Goal: Contribute content

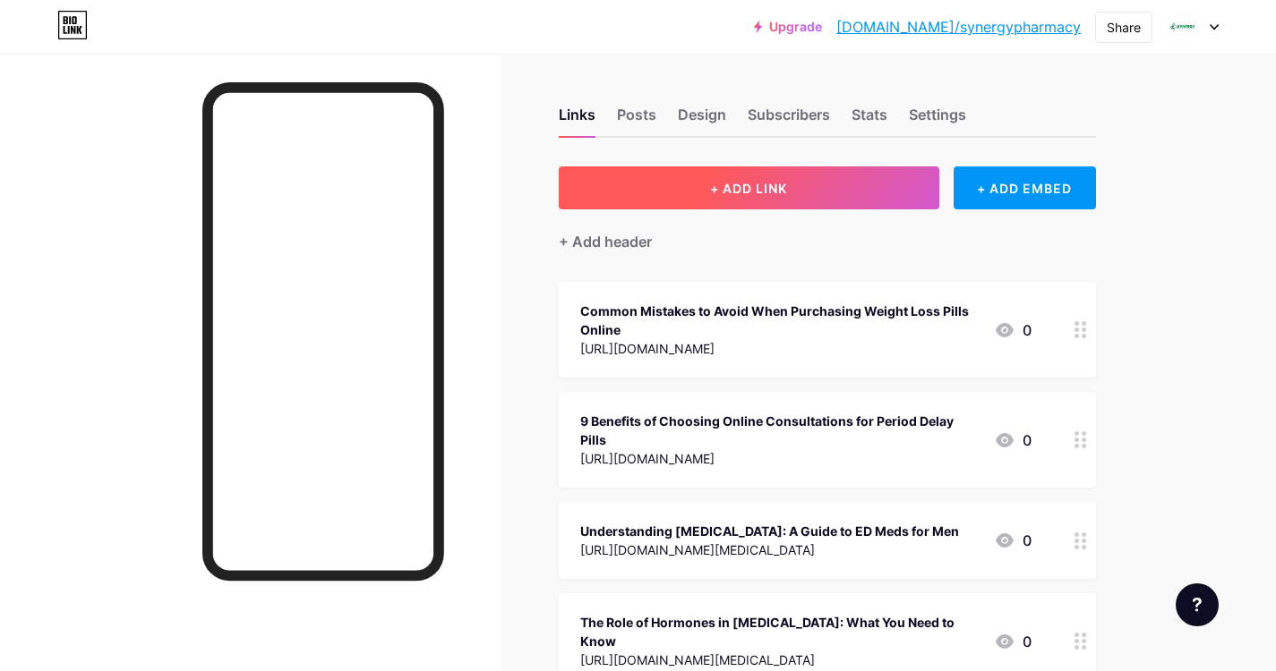
click at [728, 184] on span "+ ADD LINK" at bounding box center [748, 188] width 77 height 15
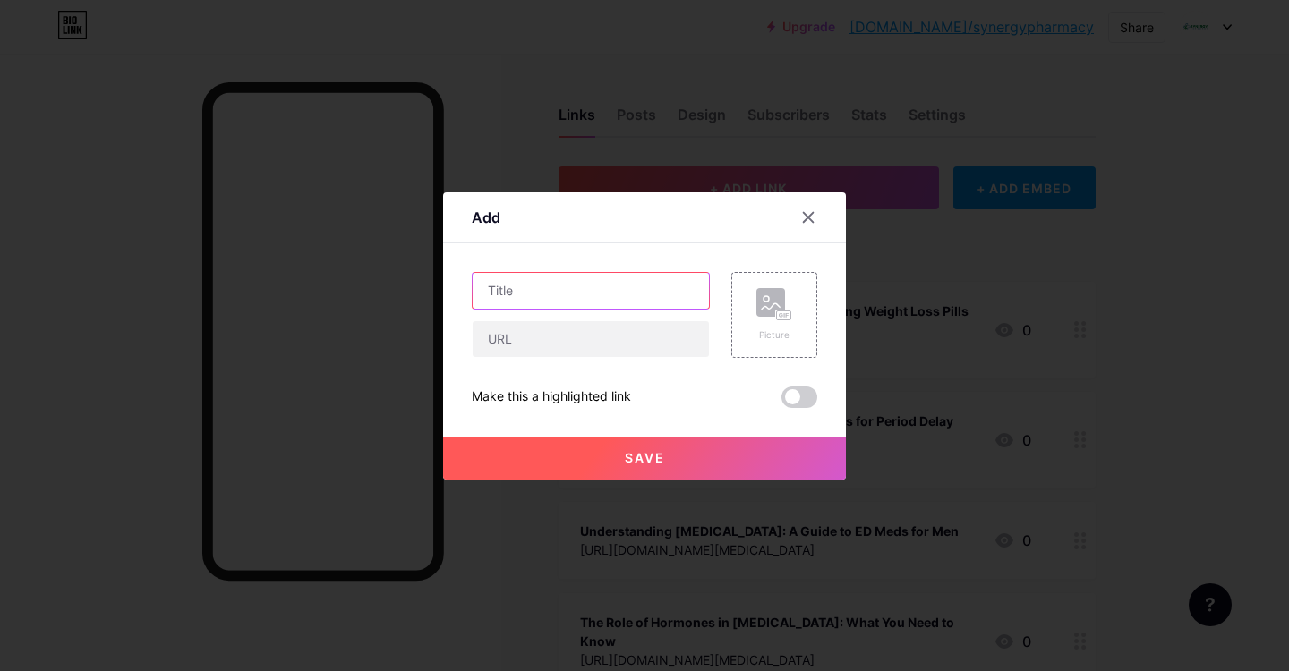
click at [543, 278] on input "text" at bounding box center [591, 291] width 236 height 36
paste input "Weight Loss Medicine Online: Transforming the Future of Health and Fitness"
type input "Weight Loss Medicine Online: Transforming the Future of Health and Fitness"
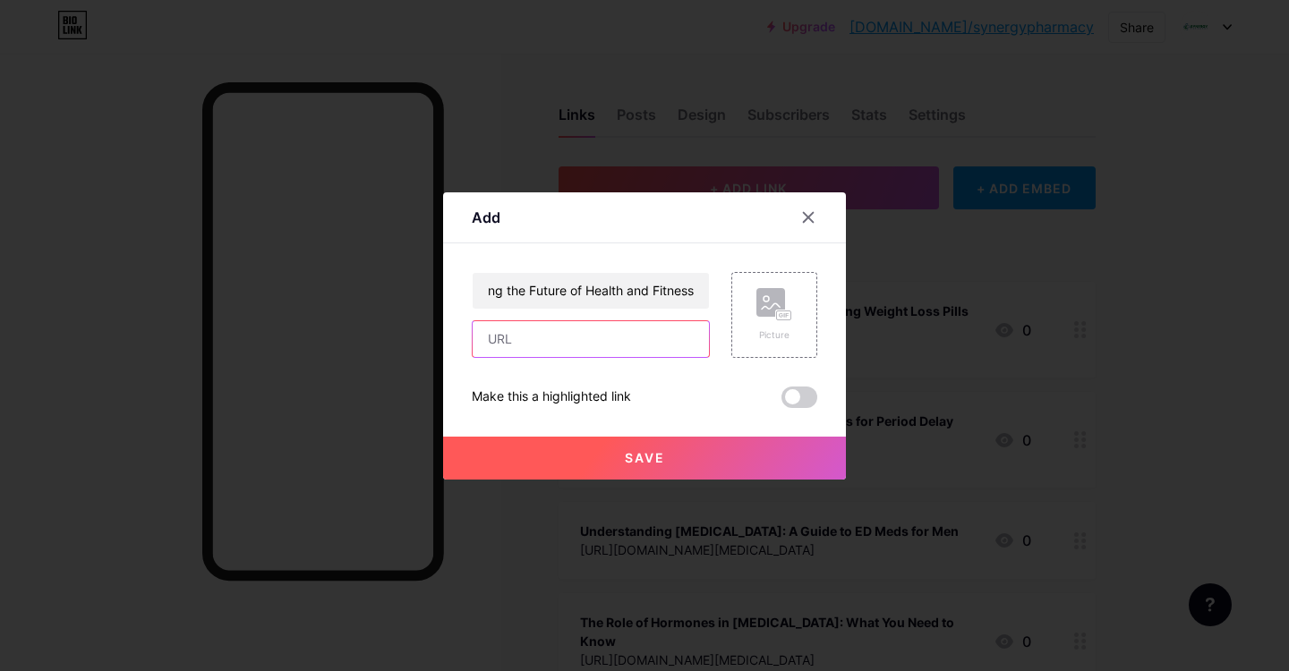
scroll to position [0, 0]
click at [535, 344] on input "text" at bounding box center [591, 339] width 236 height 36
paste input "[URL][DOMAIN_NAME]"
type input "[URL][DOMAIN_NAME]"
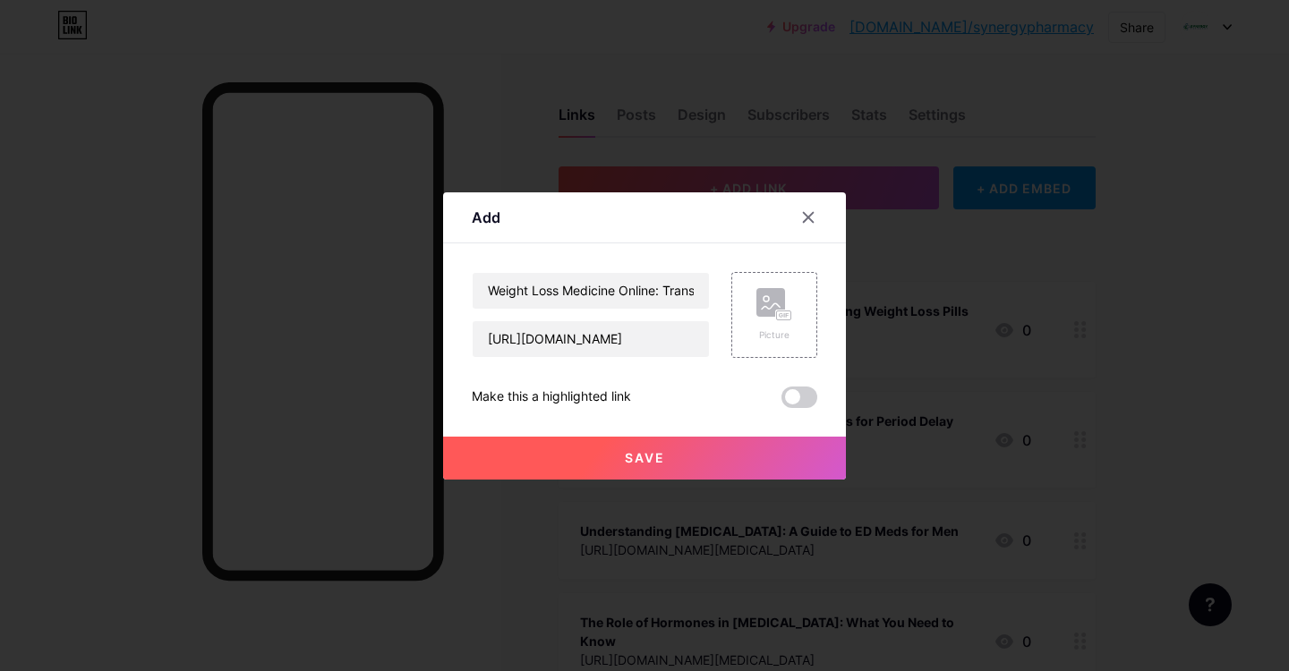
click at [810, 395] on span at bounding box center [799, 397] width 36 height 21
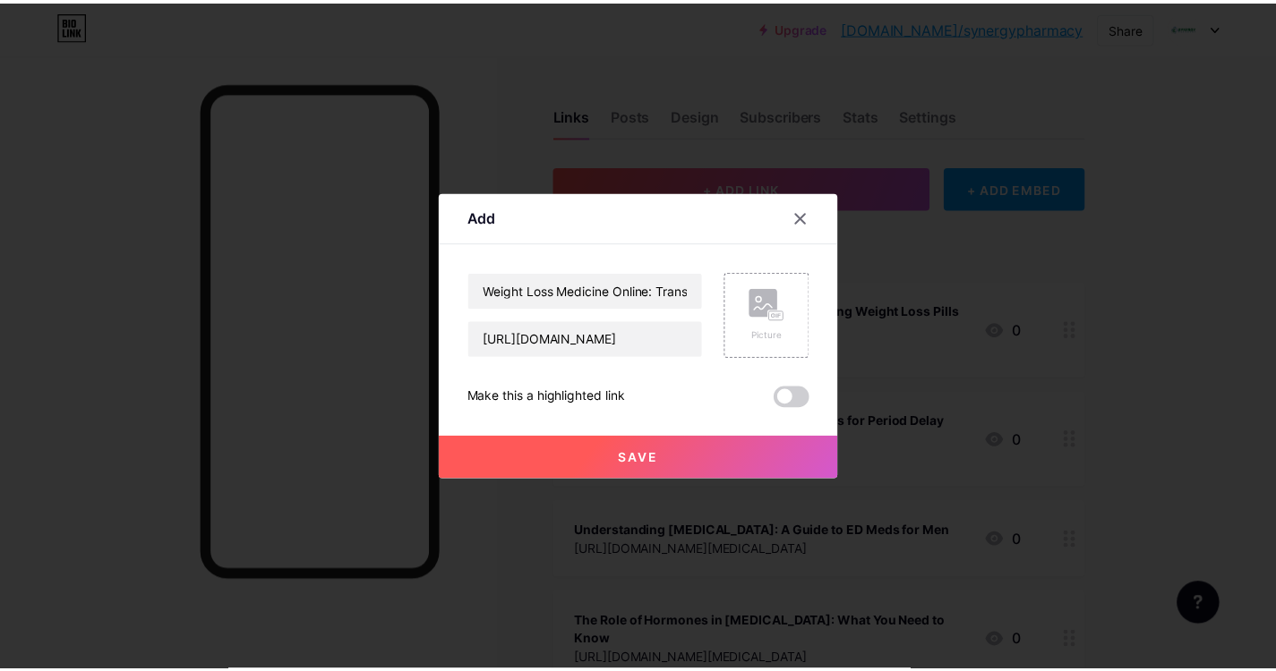
scroll to position [0, 0]
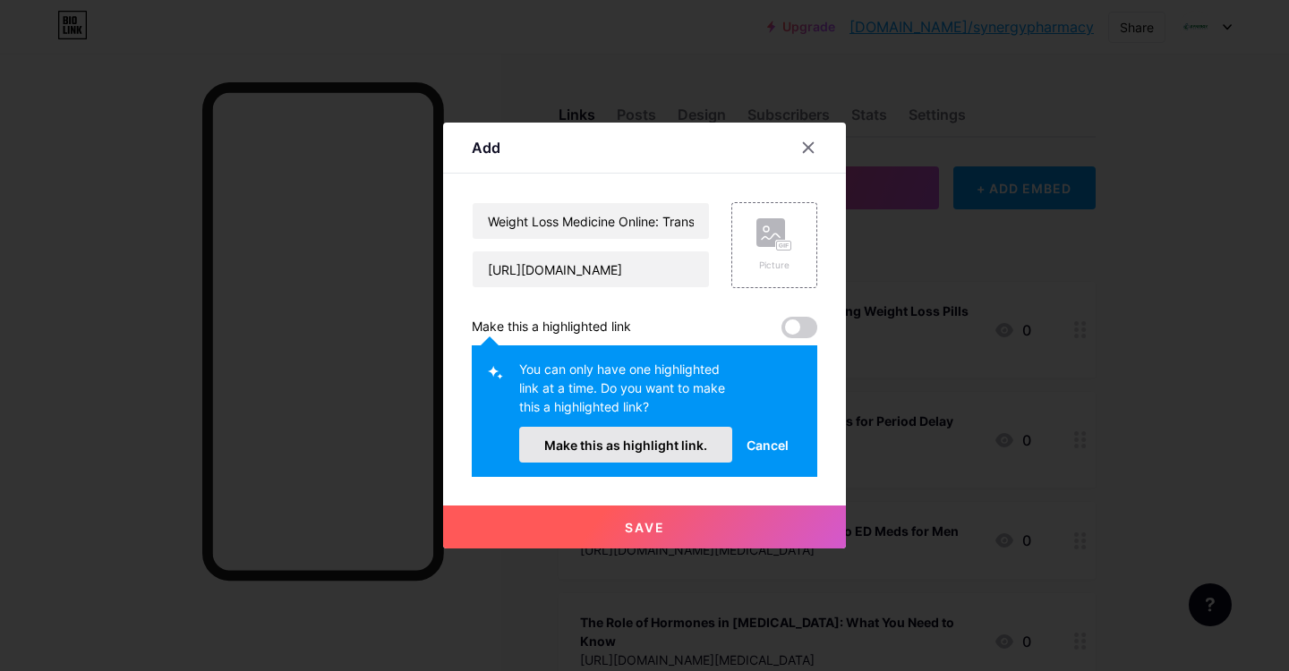
click at [643, 442] on span "Make this as highlight link." at bounding box center [625, 445] width 163 height 15
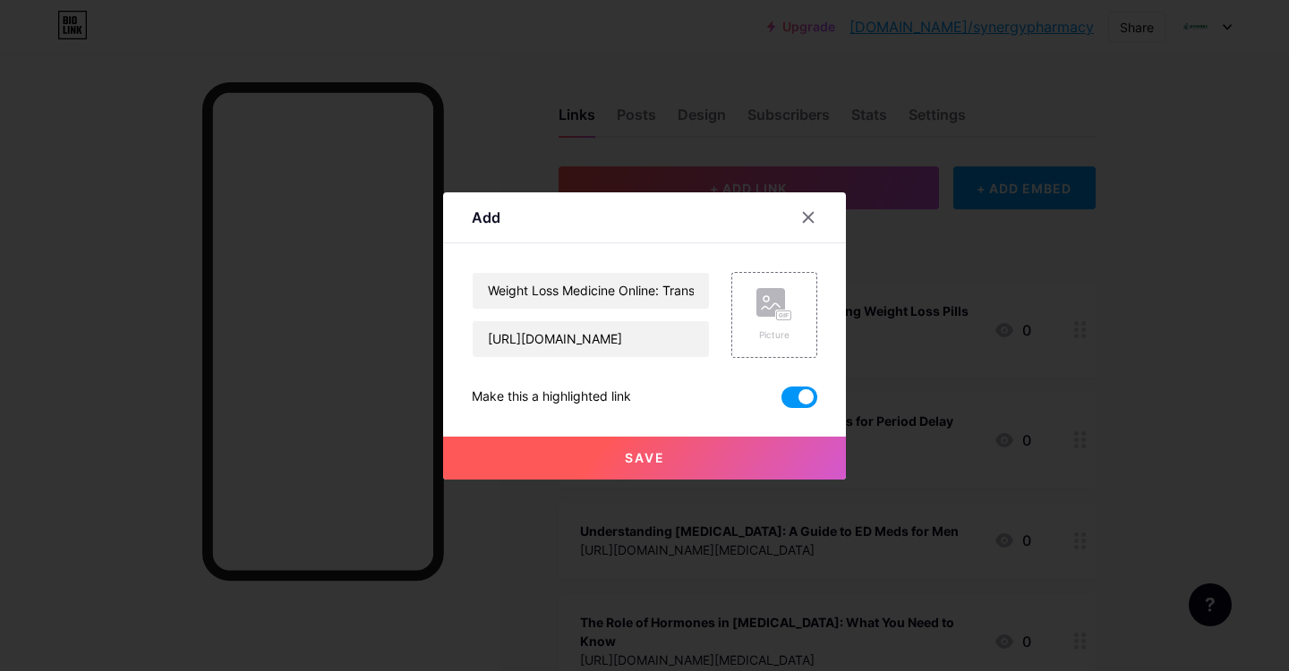
click at [642, 461] on span "Save" at bounding box center [645, 457] width 40 height 15
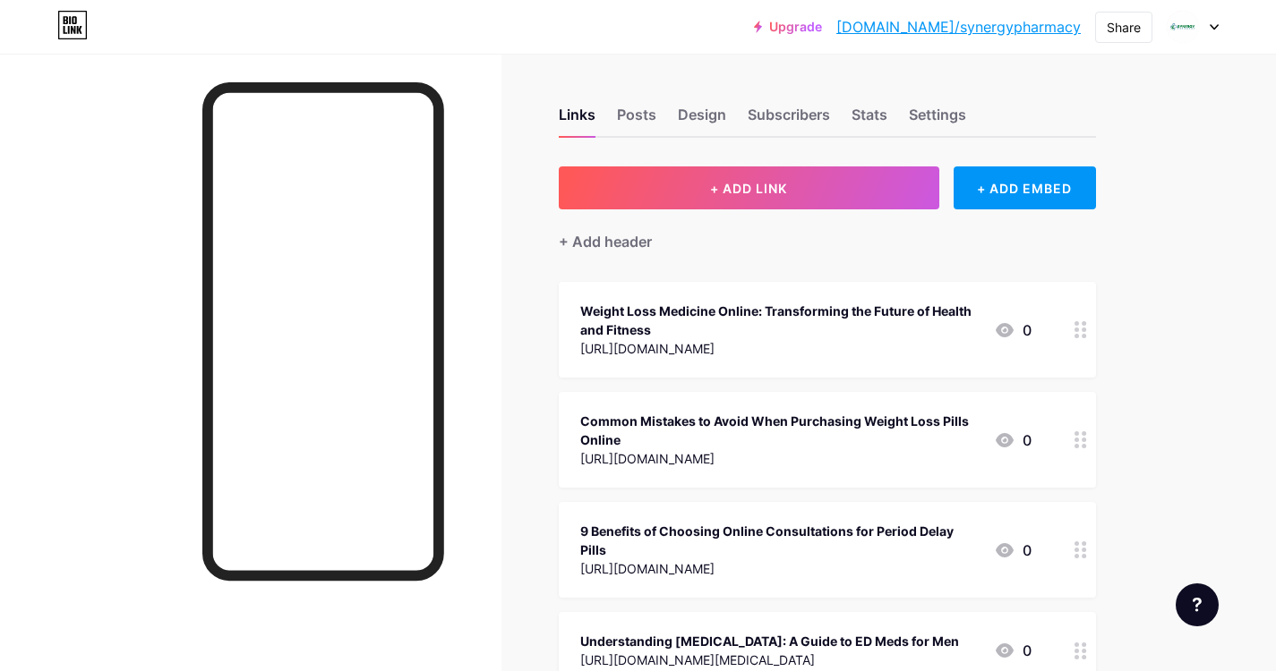
click at [1004, 329] on icon at bounding box center [1004, 330] width 18 height 14
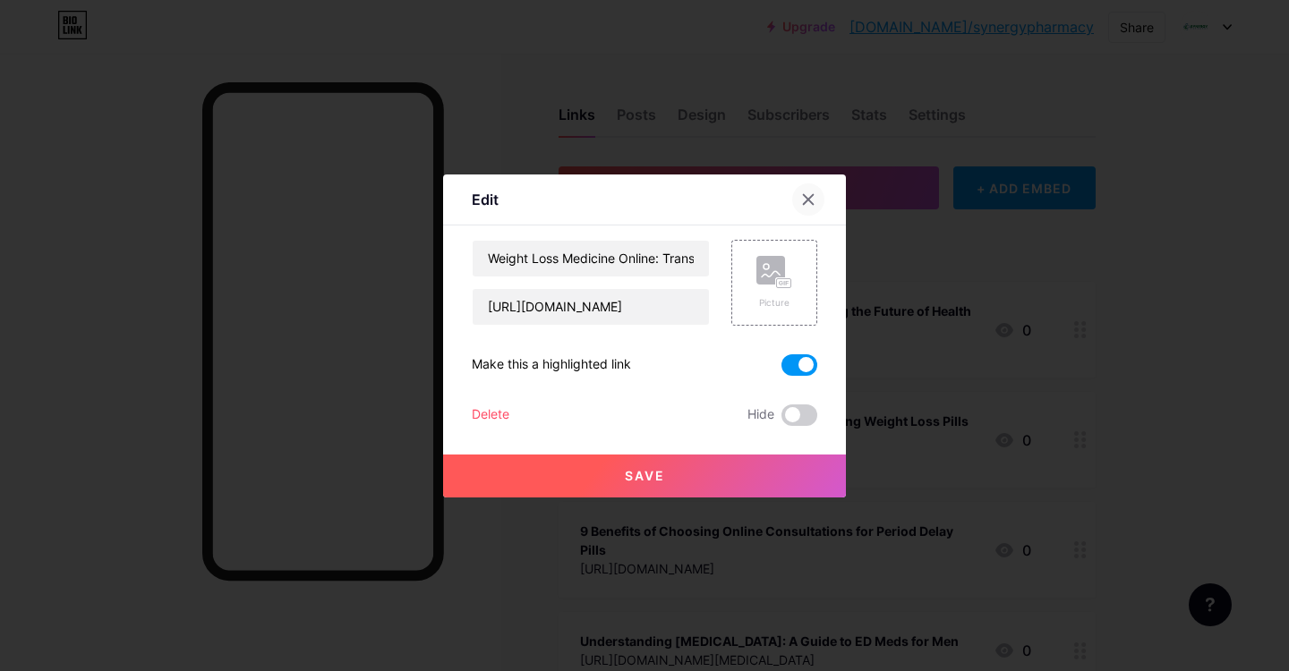
click at [803, 201] on icon at bounding box center [808, 199] width 14 height 14
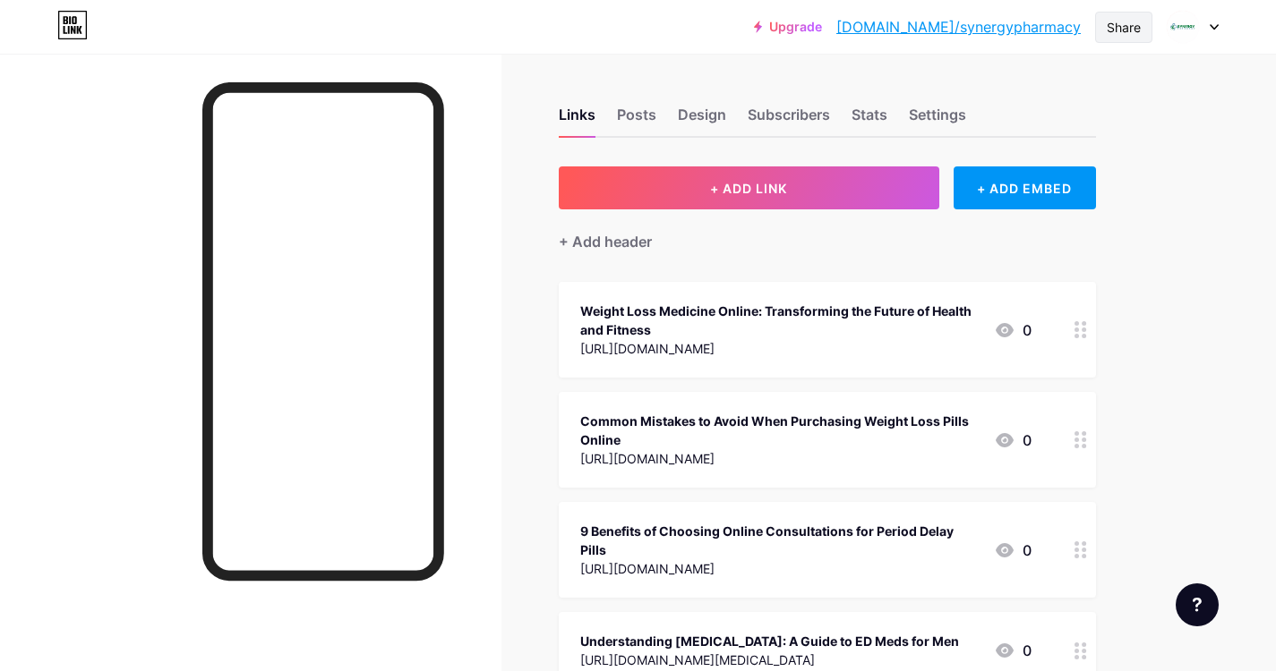
click at [1116, 28] on div "Share" at bounding box center [1123, 27] width 34 height 19
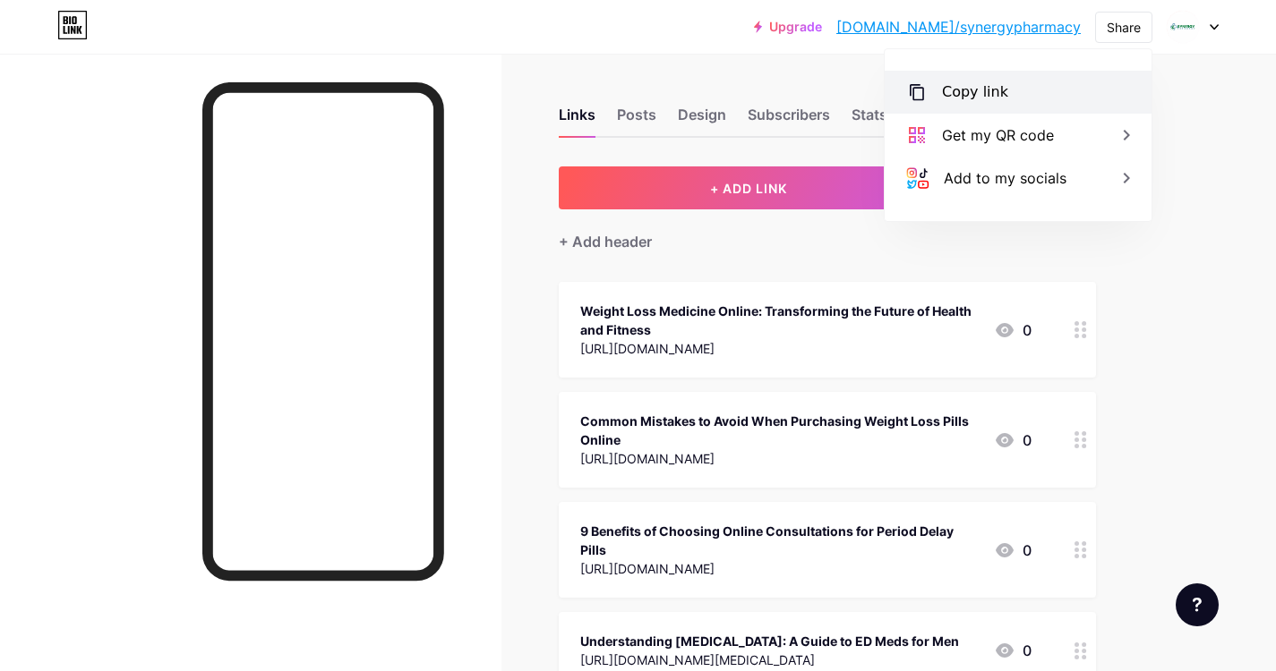
click at [937, 90] on div "Copy link" at bounding box center [1017, 92] width 267 height 43
